Goal: Task Accomplishment & Management: Manage account settings

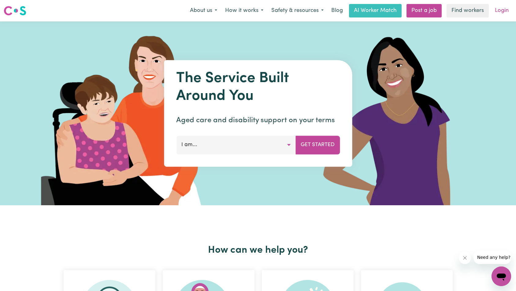
click at [502, 10] on link "Login" at bounding box center [501, 10] width 21 height 13
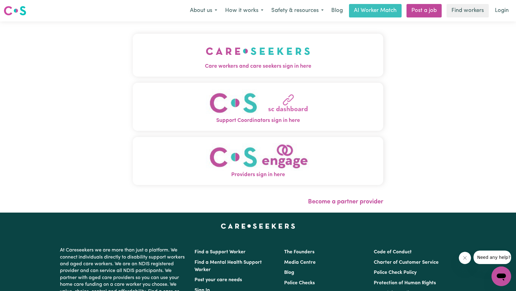
click at [206, 62] on img "Care workers and care seekers sign in here" at bounding box center [258, 51] width 104 height 23
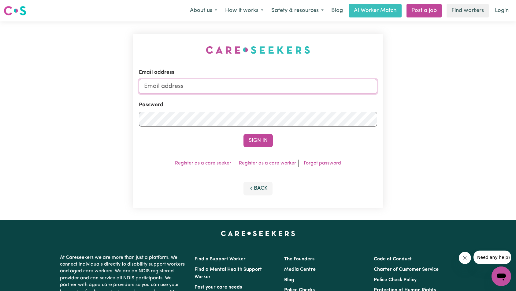
click at [280, 86] on input "Email address" at bounding box center [258, 86] width 239 height 15
type input "superuser~ [EMAIL_ADDRESS][DOMAIN_NAME]"
click at [257, 140] on button "Sign In" at bounding box center [257, 140] width 29 height 13
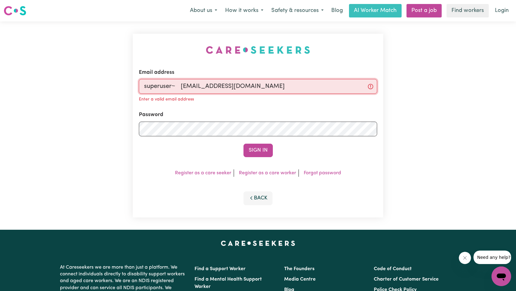
click at [183, 83] on input "superuser~ [EMAIL_ADDRESS][DOMAIN_NAME]" at bounding box center [258, 86] width 239 height 15
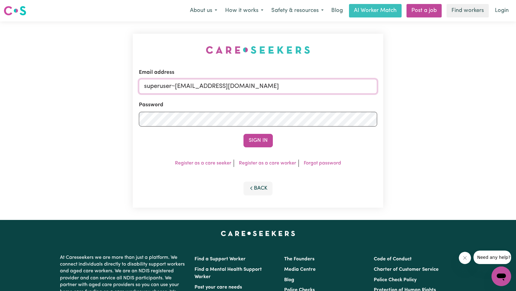
type input "superuser~[EMAIL_ADDRESS][DOMAIN_NAME]"
click at [243, 134] on button "Sign In" at bounding box center [257, 140] width 29 height 13
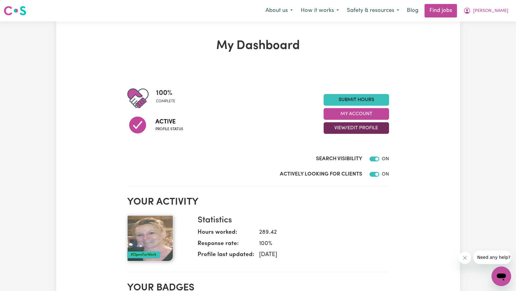
click at [344, 129] on button "View/Edit Profile" at bounding box center [356, 128] width 65 height 12
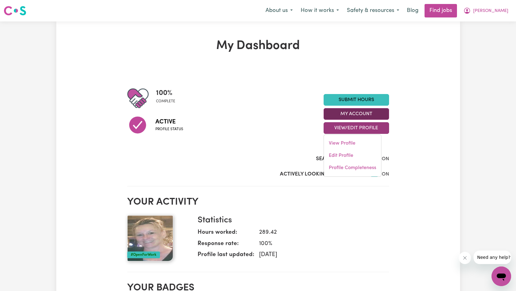
click at [356, 112] on button "My Account" at bounding box center [356, 114] width 65 height 12
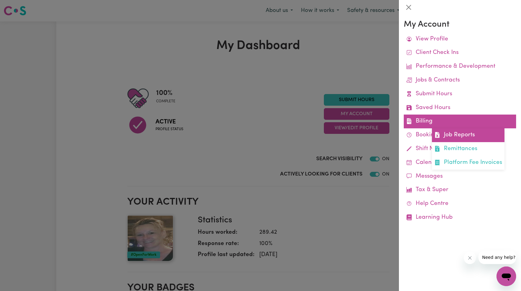
click at [455, 130] on link "Job Reports" at bounding box center [468, 135] width 72 height 14
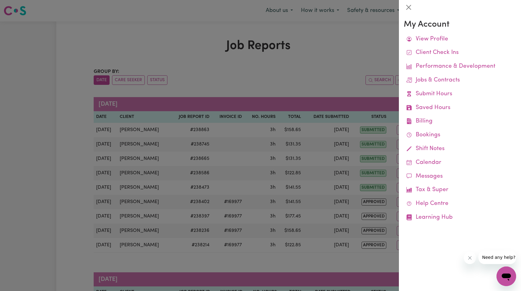
click at [341, 91] on div at bounding box center [260, 145] width 521 height 291
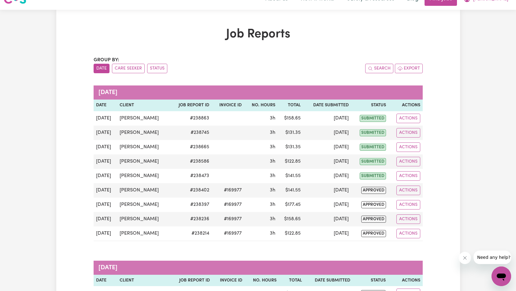
scroll to position [4, 0]
